Goal: Information Seeking & Learning: Learn about a topic

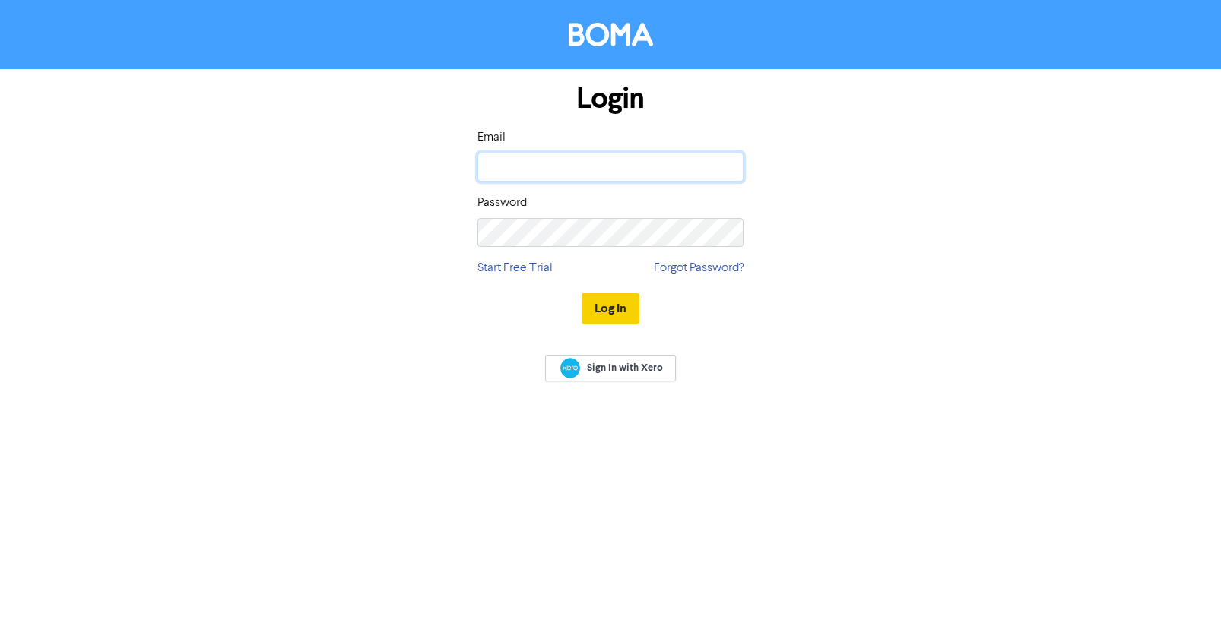
type input "[PERSON_NAME][EMAIL_ADDRESS][DOMAIN_NAME]"
click at [599, 307] on button "Log In" at bounding box center [610, 309] width 58 height 32
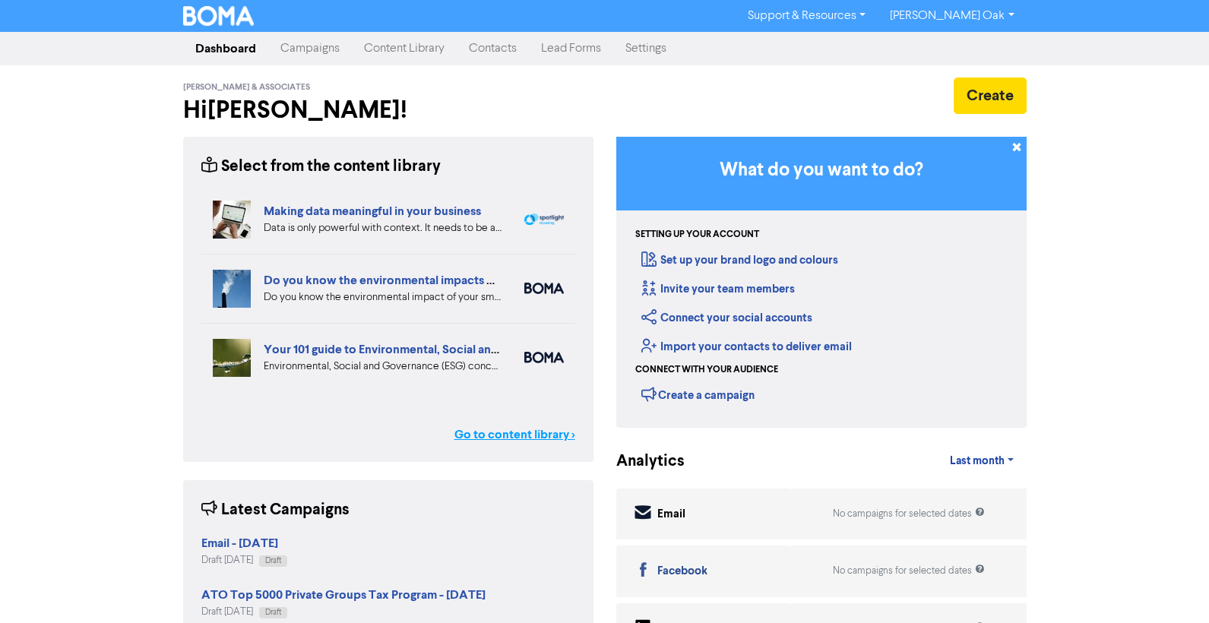
click at [477, 435] on link "Go to content library >" at bounding box center [514, 435] width 121 height 18
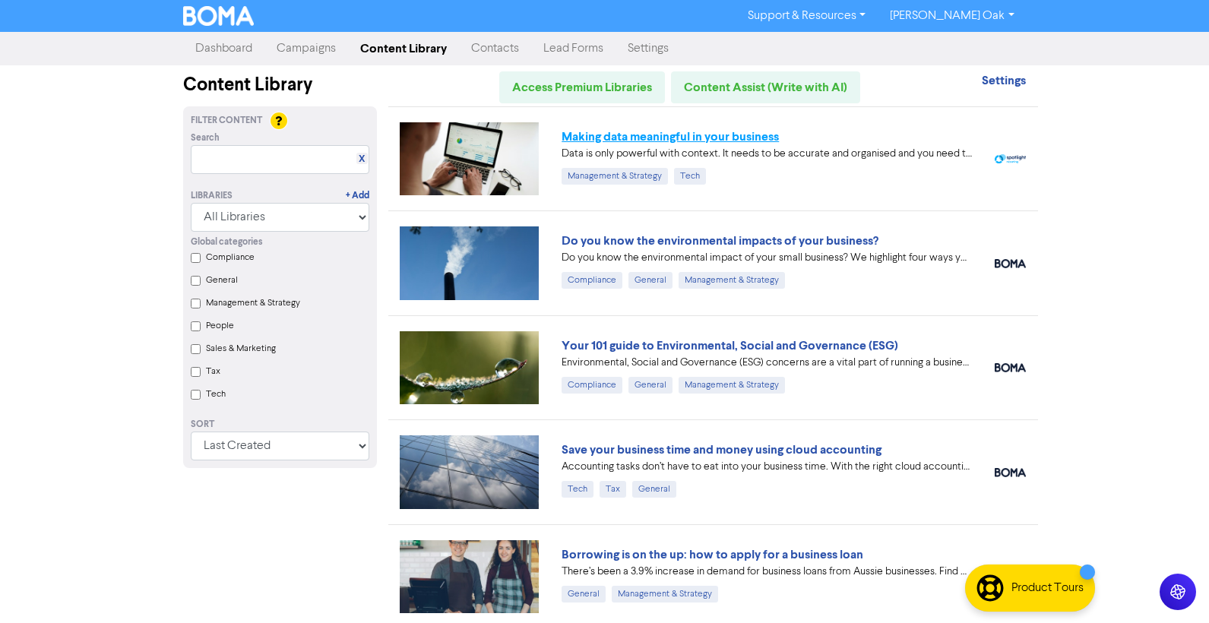
click at [648, 135] on link "Making data meaningful in your business" at bounding box center [670, 136] width 217 height 15
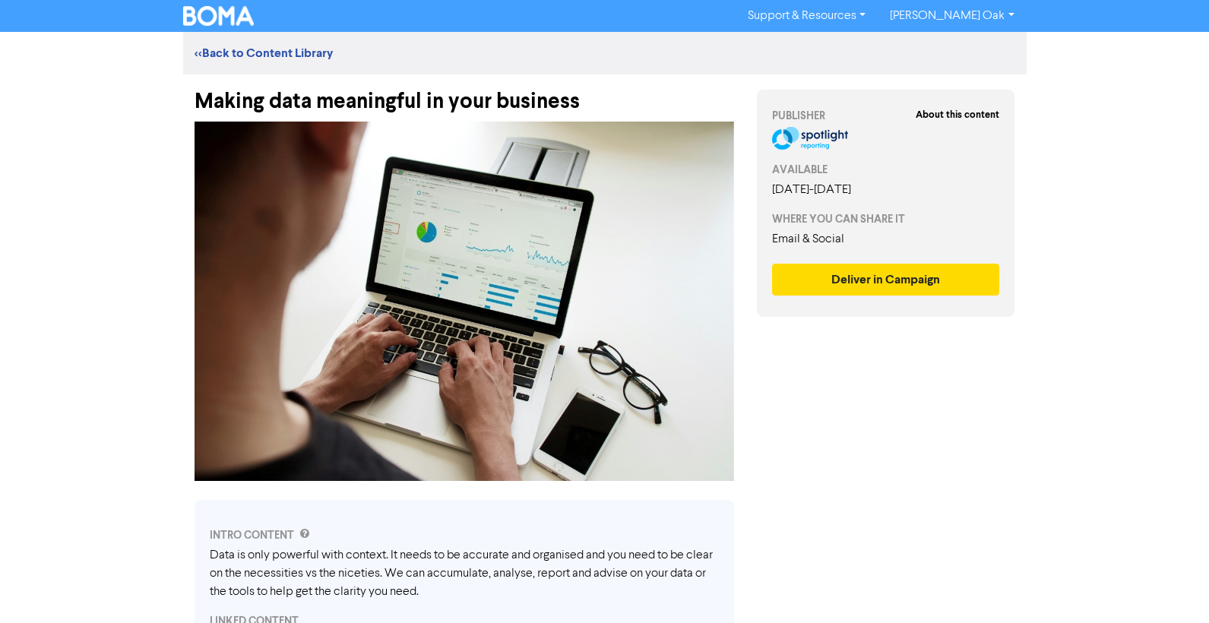
click at [543, 104] on div "Making data meaningful in your business" at bounding box center [465, 94] width 540 height 40
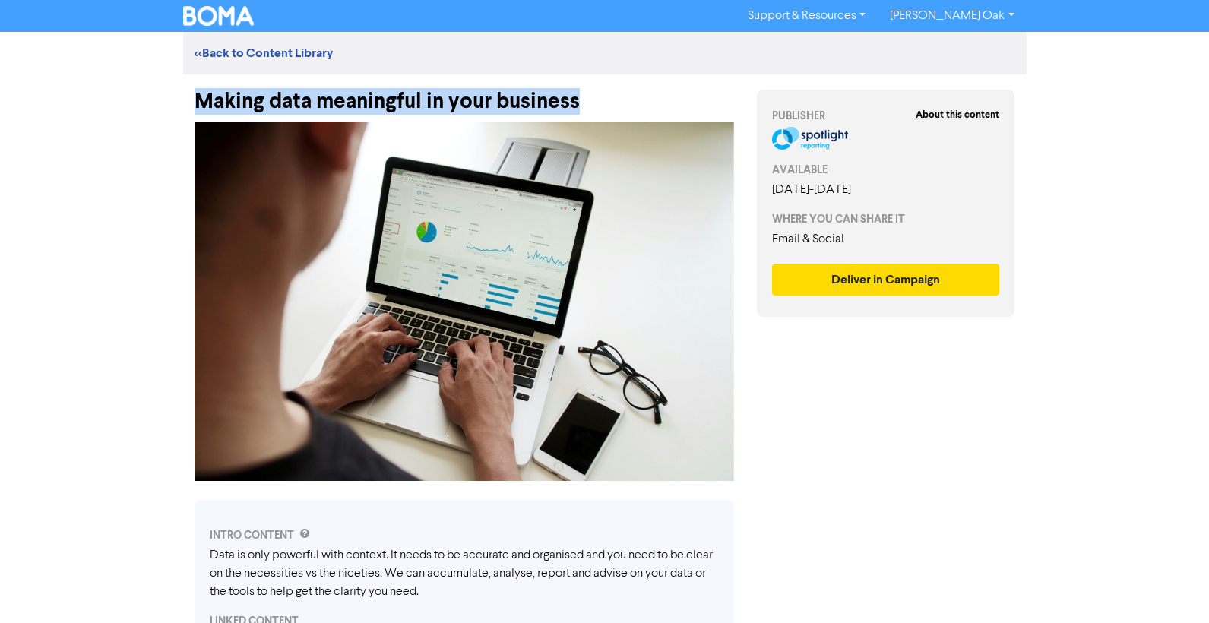
drag, startPoint x: 596, startPoint y: 99, endPoint x: 177, endPoint y: 99, distance: 418.8
copy div "Making data meaningful in your business"
click at [372, 293] on img at bounding box center [465, 301] width 540 height 359
click at [334, 309] on img at bounding box center [465, 301] width 540 height 359
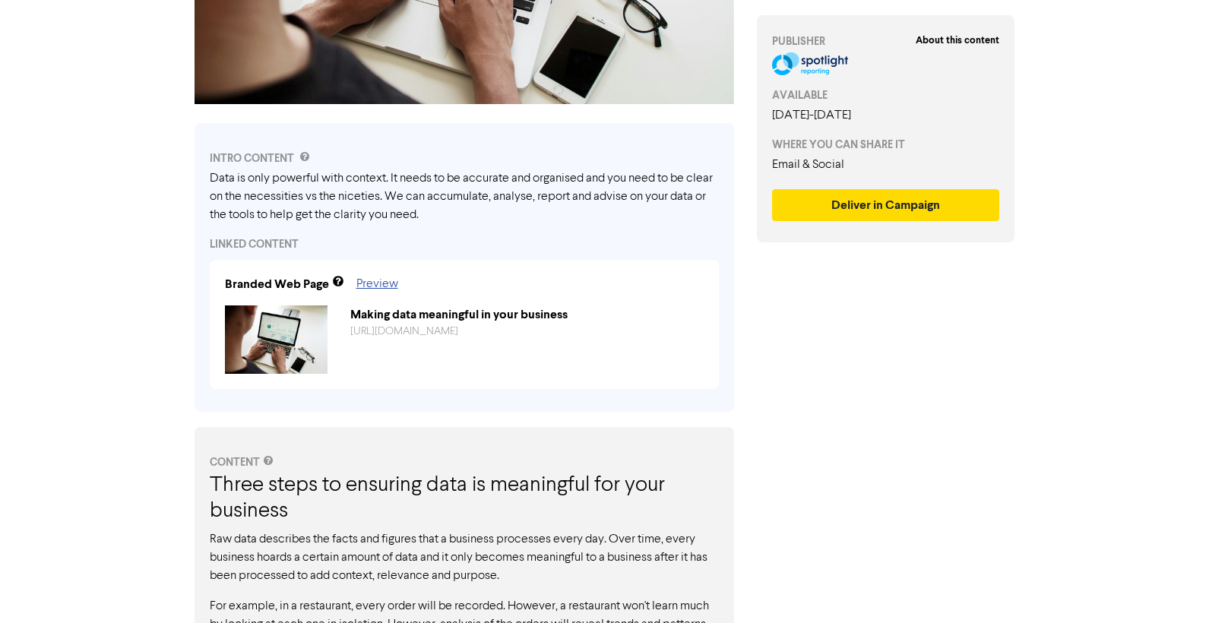
scroll to position [380, 0]
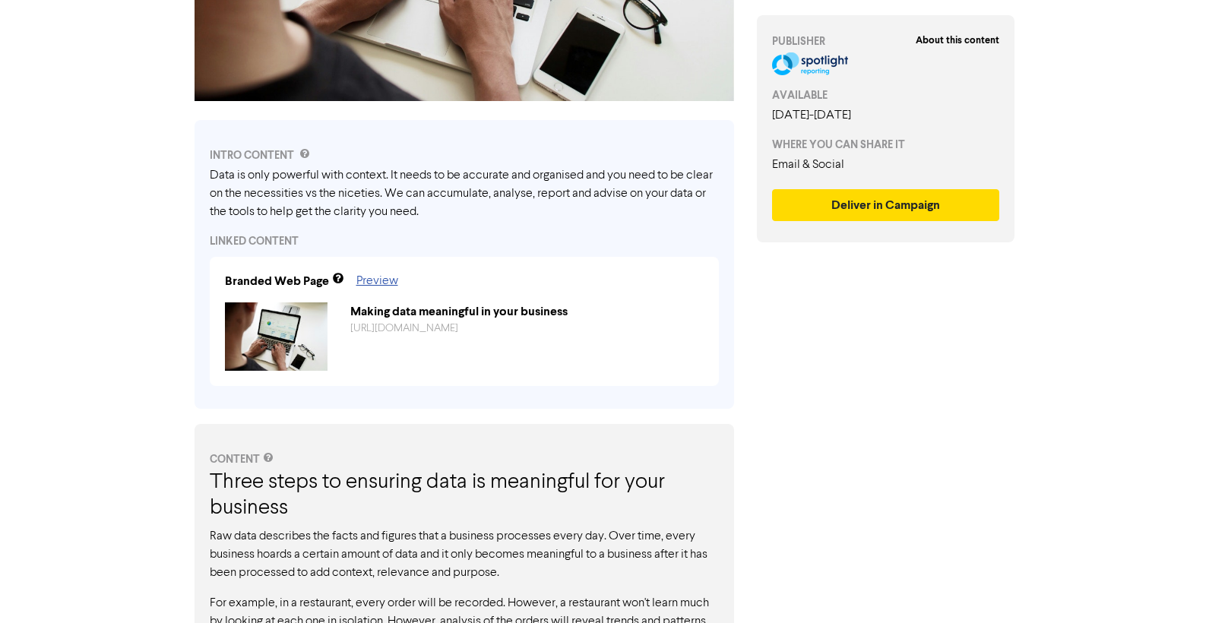
click at [426, 209] on div "Data is only powerful with context. It needs to be accurate and organised and y…" at bounding box center [464, 193] width 509 height 55
click at [387, 182] on div "Data is only powerful with context. It needs to be accurate and organised and y…" at bounding box center [464, 193] width 509 height 55
click at [321, 189] on div "Data is only powerful with context. It needs to be accurate and organised and y…" at bounding box center [464, 193] width 509 height 55
click at [372, 279] on link "Preview" at bounding box center [377, 281] width 42 height 12
